Goal: Transaction & Acquisition: Purchase product/service

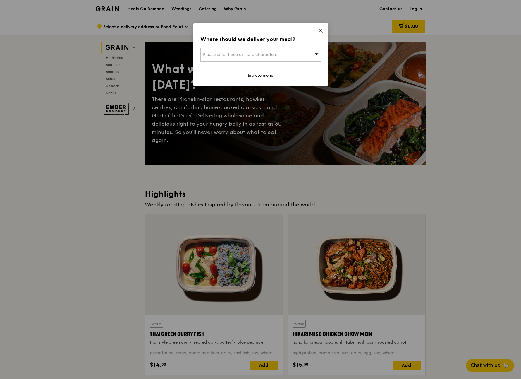
click at [293, 55] on div "Please enter three or more characters" at bounding box center [261, 54] width 121 height 13
click at [260, 68] on li "Please enter 3 or more characters" at bounding box center [261, 66] width 120 height 11
click at [256, 66] on li "Please enter 3 or more characters" at bounding box center [261, 66] width 120 height 11
click at [268, 65] on li "Please enter 3 or more characters" at bounding box center [261, 66] width 120 height 11
click at [318, 30] on icon at bounding box center [320, 30] width 5 height 5
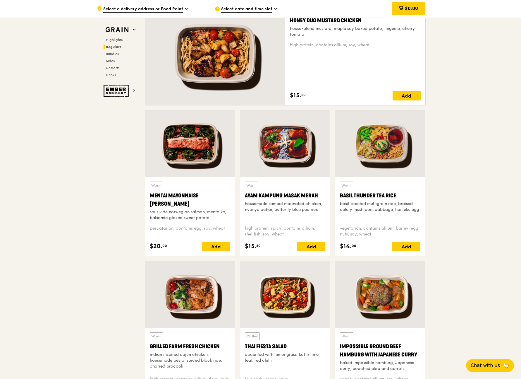
scroll to position [425, 0]
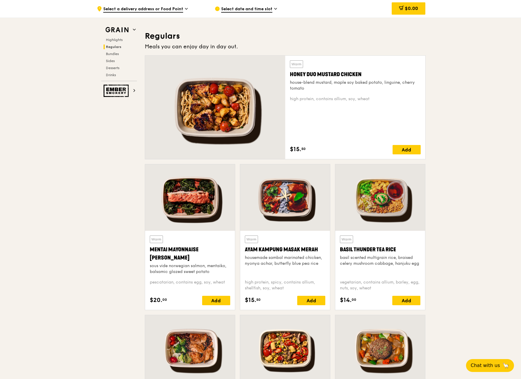
scroll to position [333, 0]
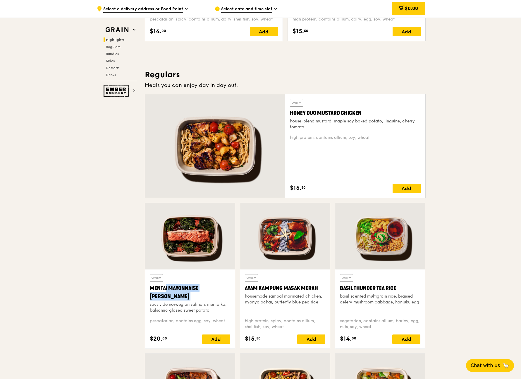
drag, startPoint x: 145, startPoint y: 287, endPoint x: 176, endPoint y: 302, distance: 34.4
click at [176, 302] on div "Warm Mentai Mayonnaise Aburi Salmon sous vide norwegian salmon, mentaiko, balsa…" at bounding box center [190, 276] width 90 height 146
copy div "Mentai Mayonnaise [PERSON_NAME]"
